Goal: Task Accomplishment & Management: Find specific page/section

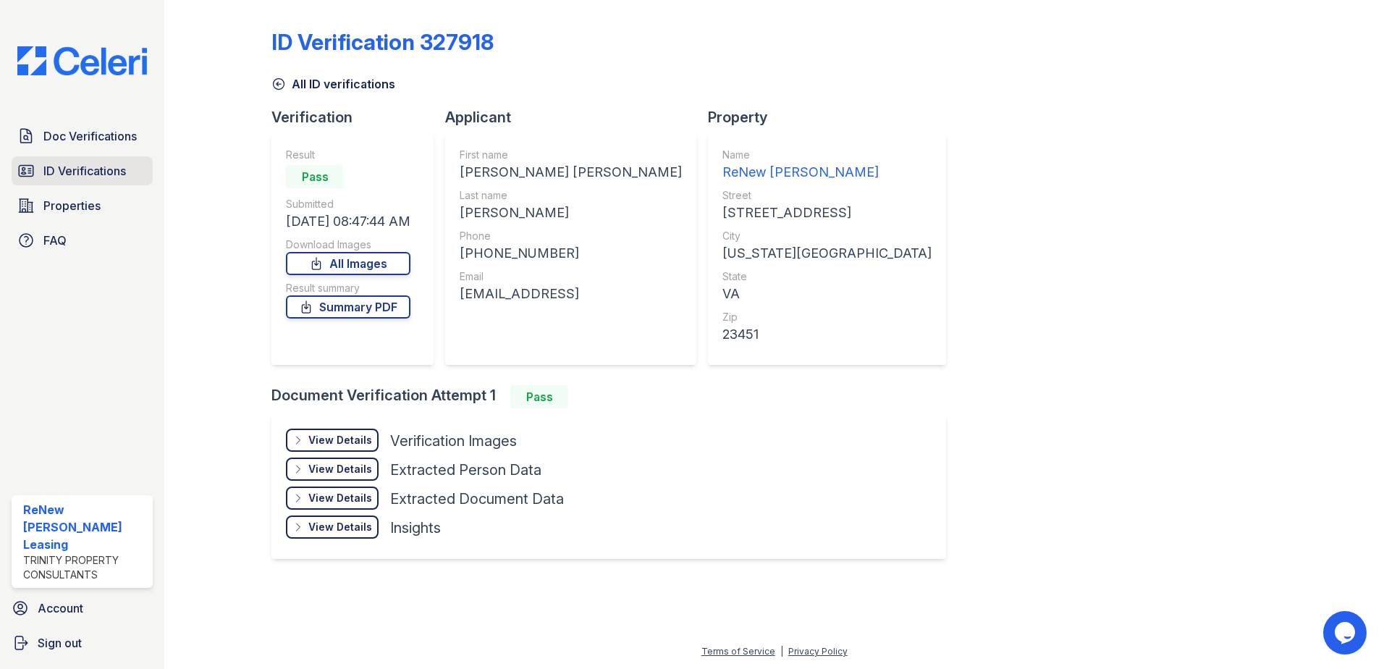
click at [103, 166] on span "ID Verifications" at bounding box center [84, 170] width 83 height 17
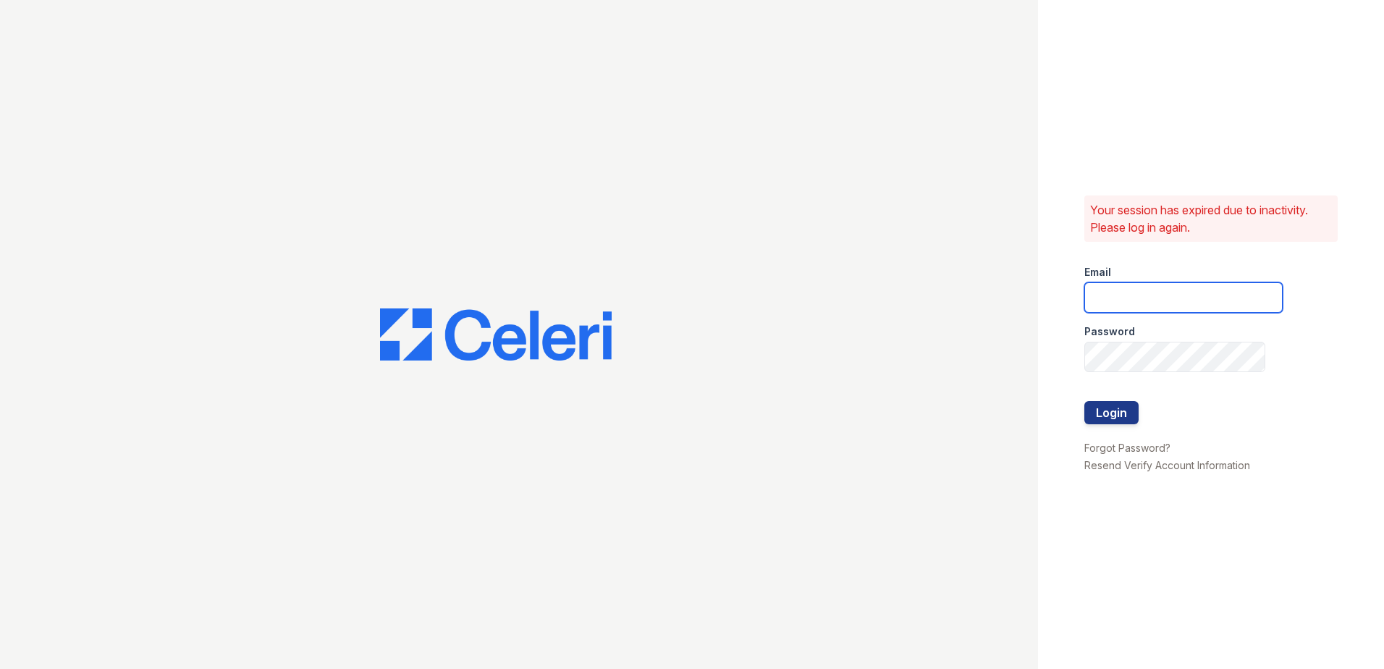
type input "[EMAIL_ADDRESS][DOMAIN_NAME]"
click at [1114, 415] on button "Login" at bounding box center [1111, 412] width 54 height 23
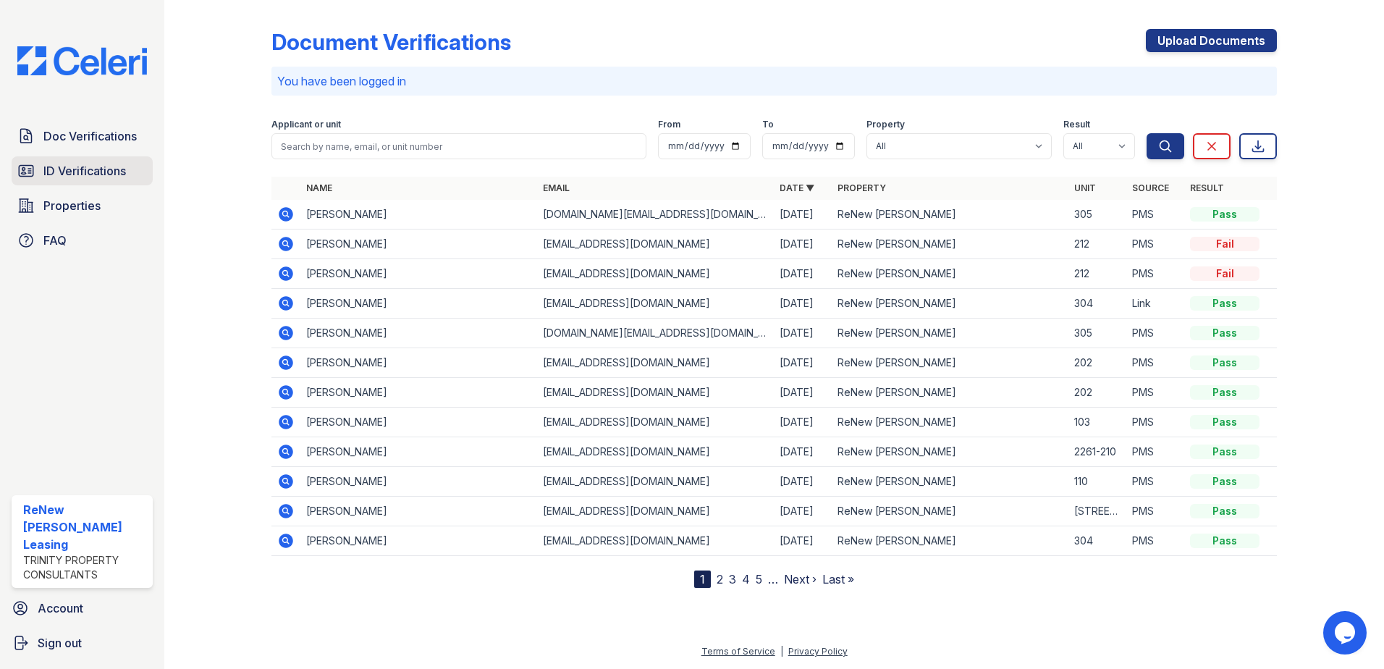
click at [101, 172] on span "ID Verifications" at bounding box center [84, 170] width 83 height 17
